Goal: Task Accomplishment & Management: Use online tool/utility

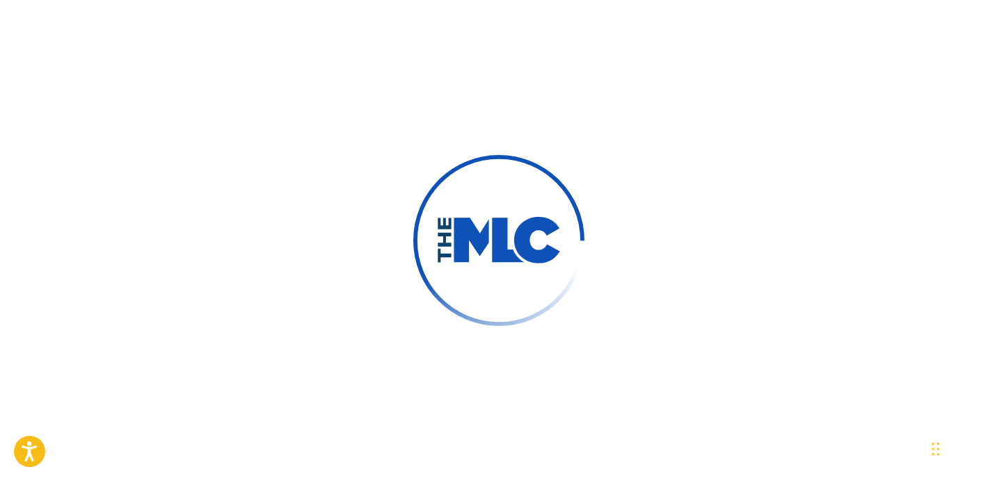
drag, startPoint x: 662, startPoint y: 232, endPoint x: 677, endPoint y: 245, distance: 20.2
click at [663, 232] on div at bounding box center [498, 240] width 997 height 481
click at [577, 200] on img at bounding box center [498, 240] width 239 height 239
click at [654, 152] on div at bounding box center [498, 240] width 997 height 481
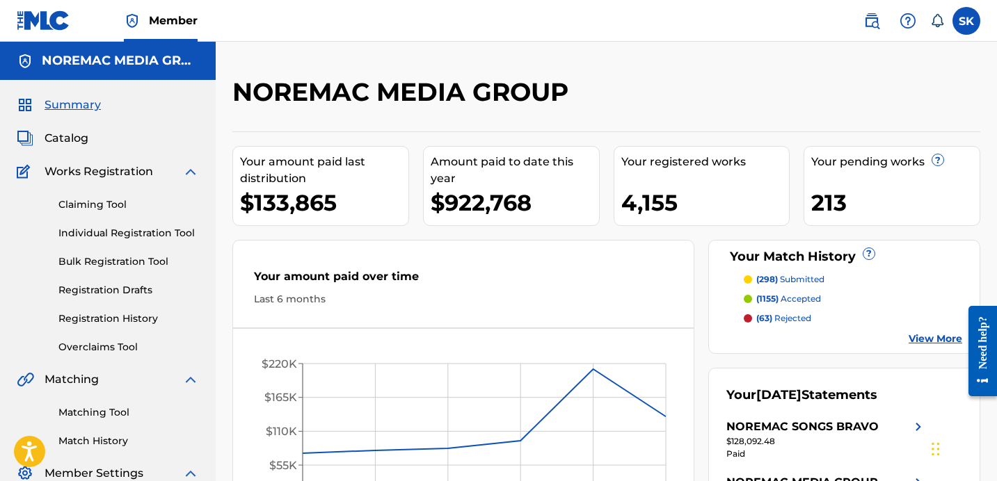
click at [118, 234] on link "Individual Registration Tool" at bounding box center [128, 233] width 140 height 15
